Goal: Task Accomplishment & Management: Manage account settings

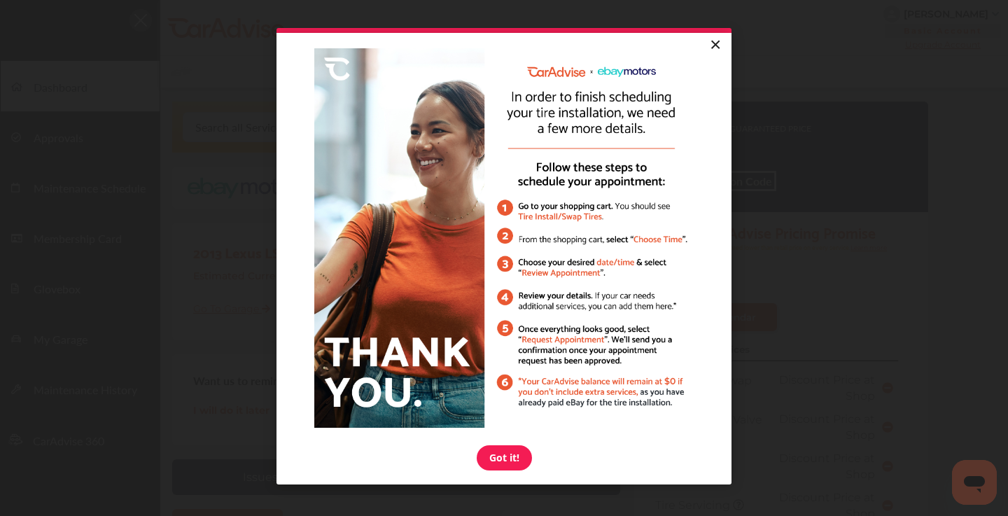
click at [719, 44] on link "×" at bounding box center [715, 45] width 25 height 25
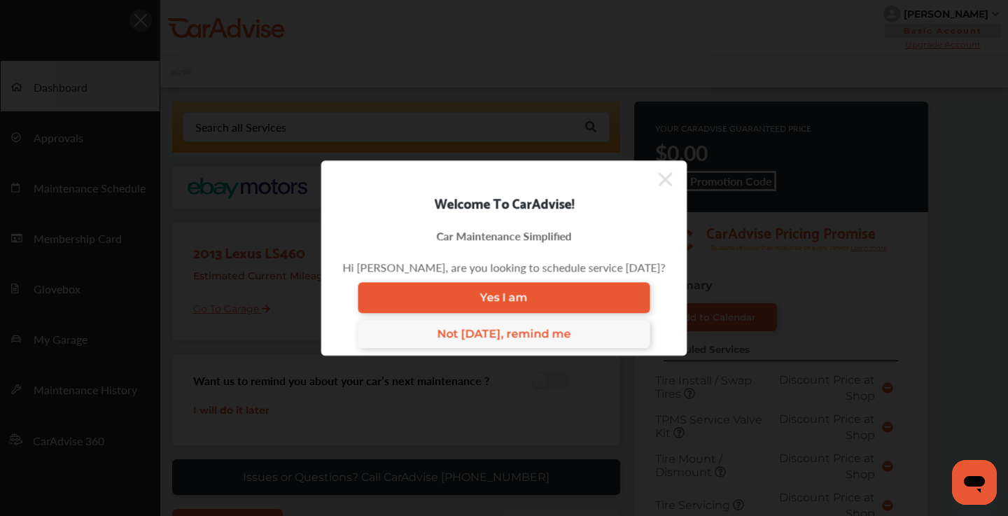
click at [659, 175] on icon at bounding box center [666, 179] width 14 height 22
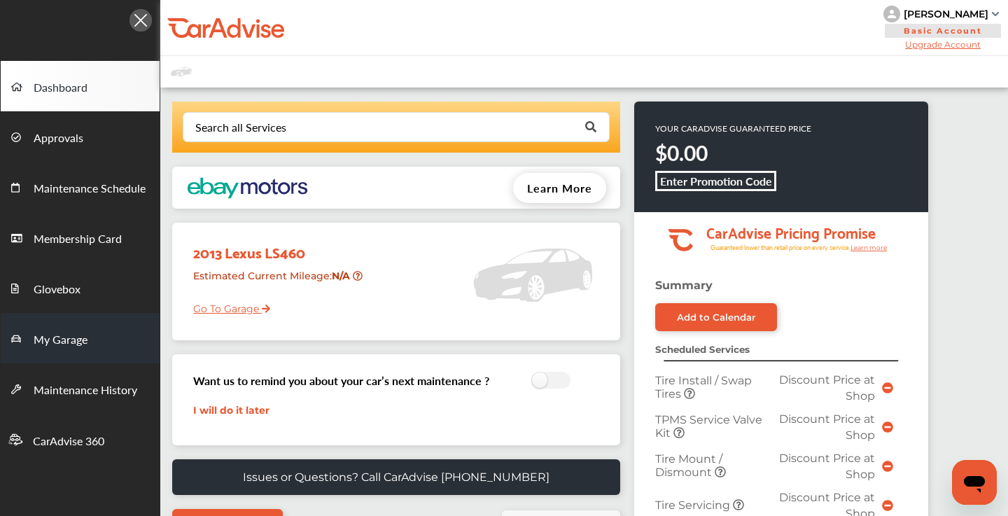
click at [60, 337] on span "My Garage" at bounding box center [61, 340] width 54 height 18
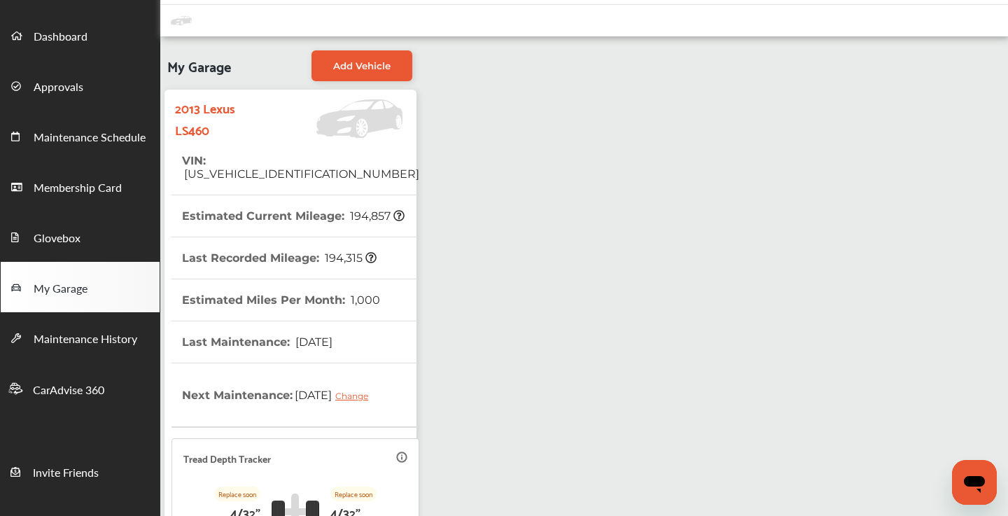
scroll to position [49, 0]
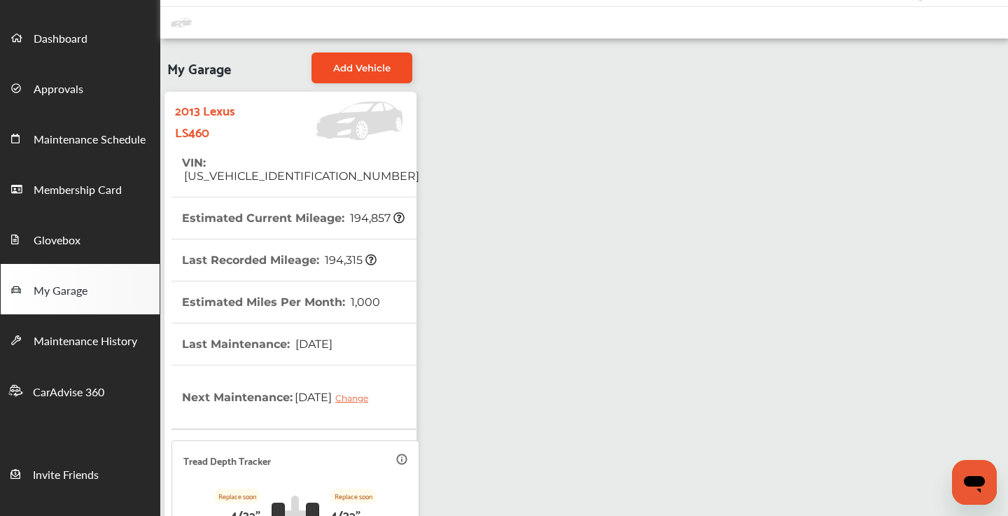
click at [389, 66] on span "Add Vehicle" at bounding box center [361, 67] width 57 height 11
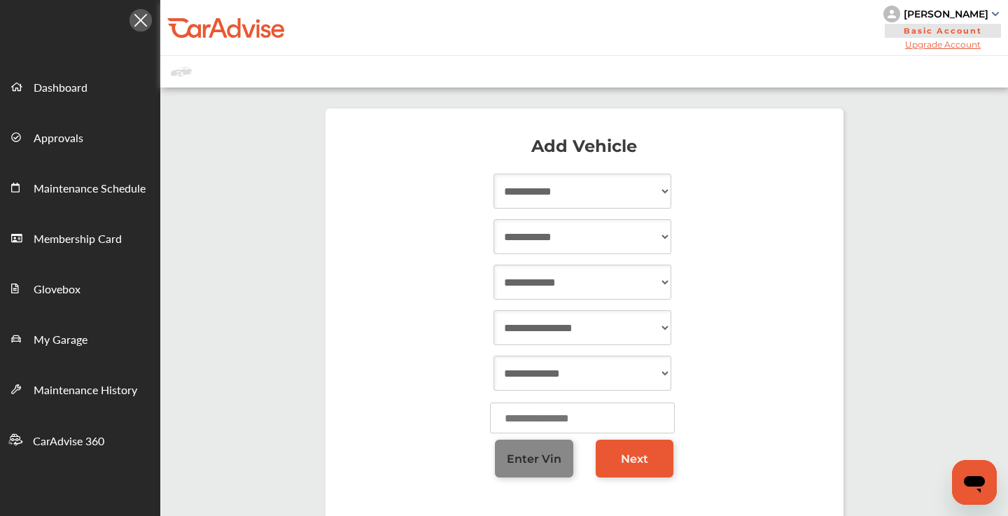
click at [533, 455] on span "Enter Vin" at bounding box center [534, 458] width 55 height 13
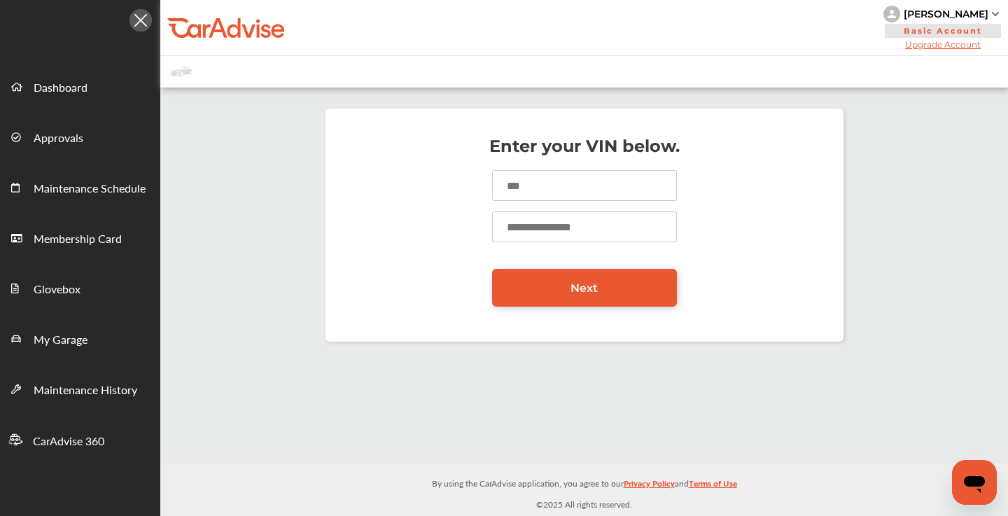
click at [547, 186] on input at bounding box center [584, 185] width 185 height 31
type input "**********"
click at [558, 224] on input "number" at bounding box center [584, 226] width 185 height 31
type input "****"
click at [533, 295] on link "Next" at bounding box center [584, 288] width 185 height 38
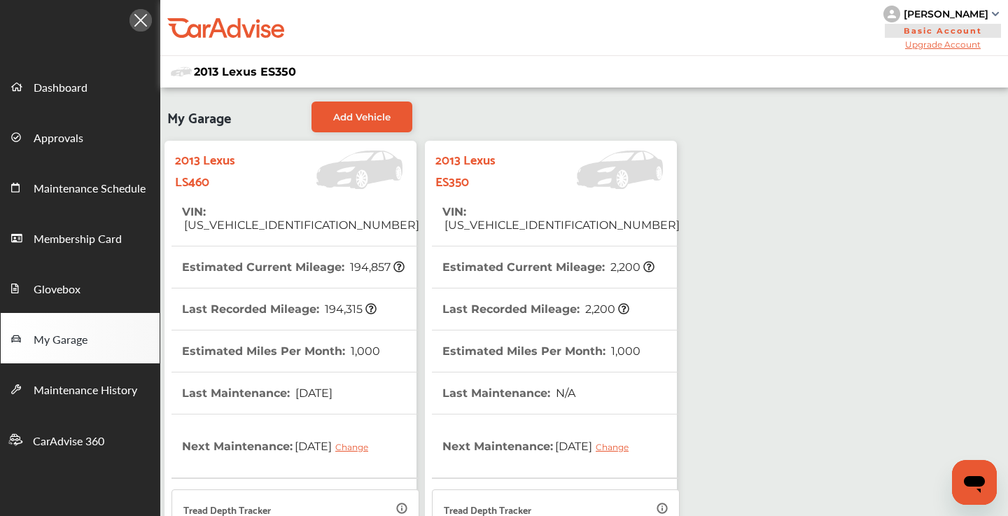
click at [351, 215] on tr "VIN : [US_VEHICLE_IDENTIFICATION_NUMBER]" at bounding box center [296, 218] width 248 height 55
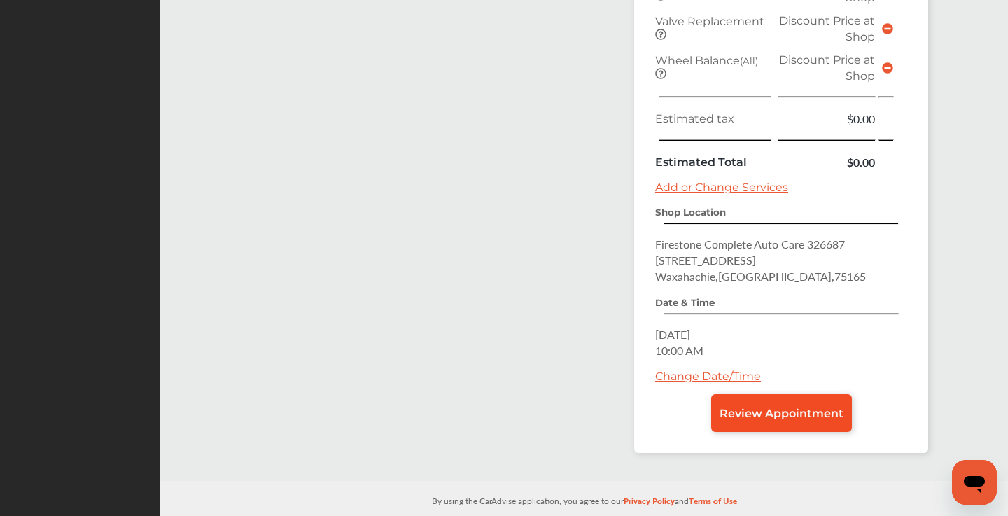
scroll to position [609, 0]
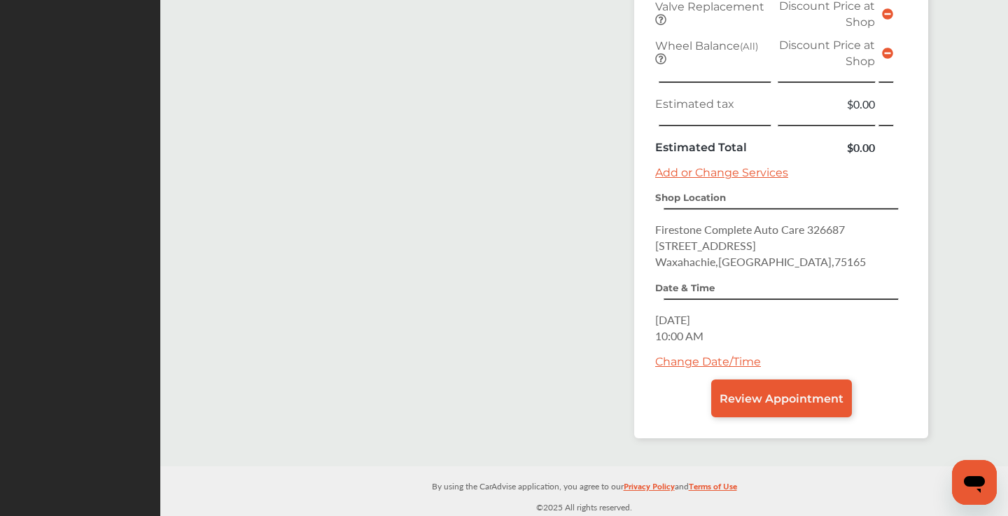
click at [716, 364] on link "Change Date/Time" at bounding box center [708, 361] width 106 height 13
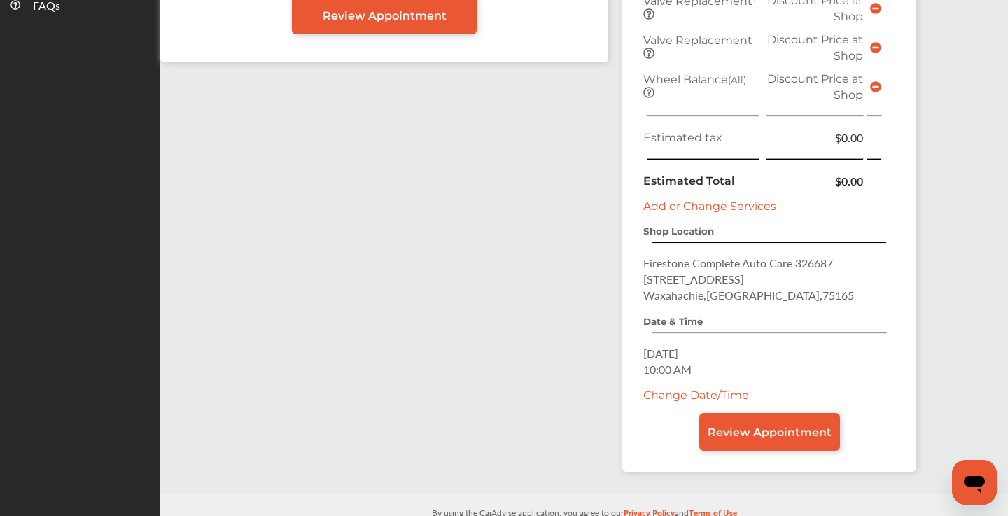
scroll to position [575, 0]
